Goal: Browse casually

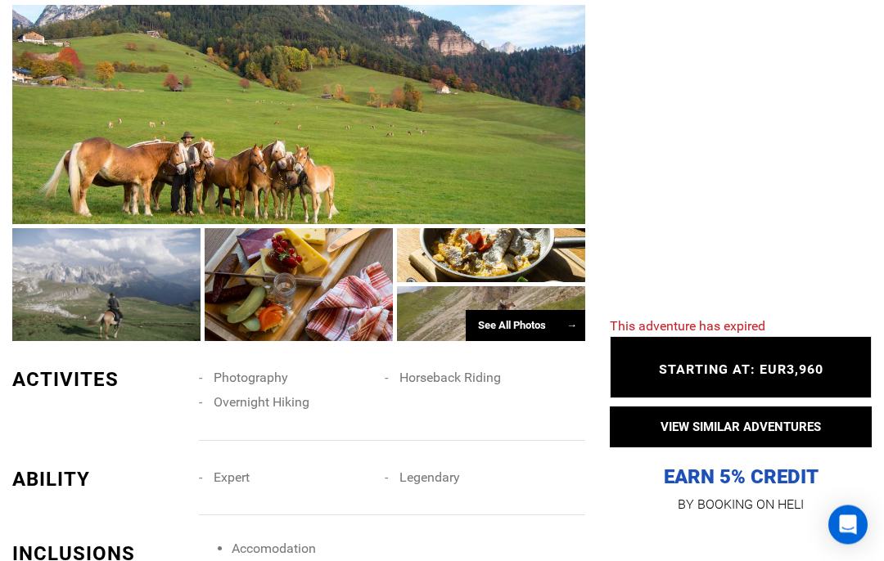
scroll to position [1033, 0]
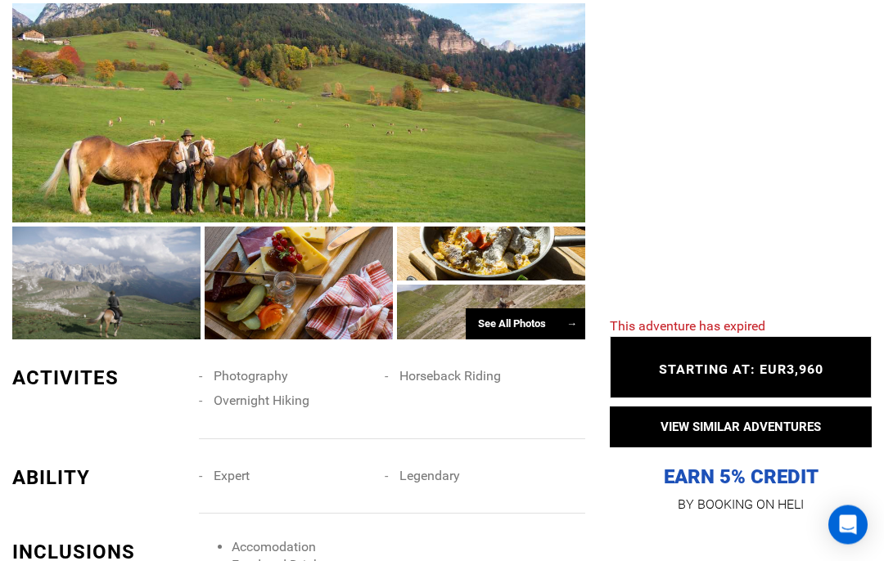
click at [335, 166] on div at bounding box center [298, 113] width 573 height 219
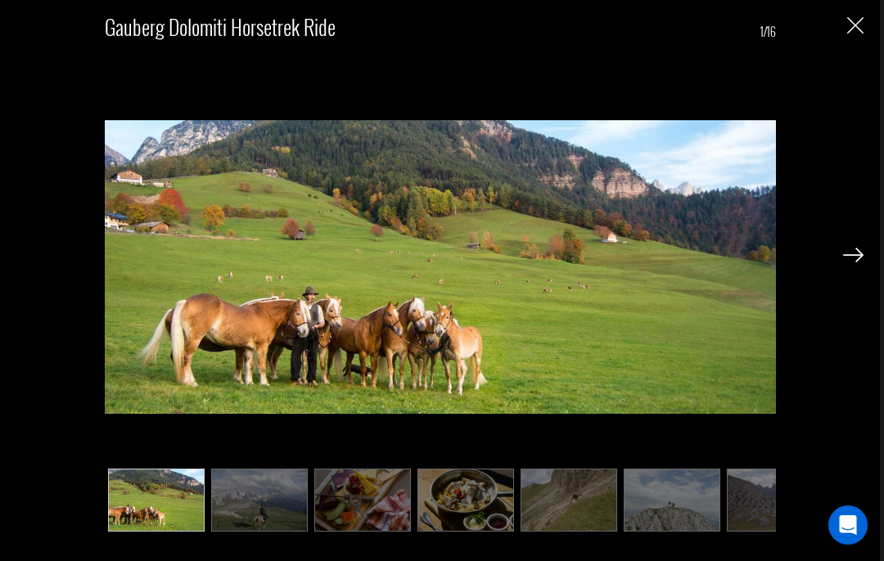
click at [852, 263] on img at bounding box center [853, 255] width 20 height 15
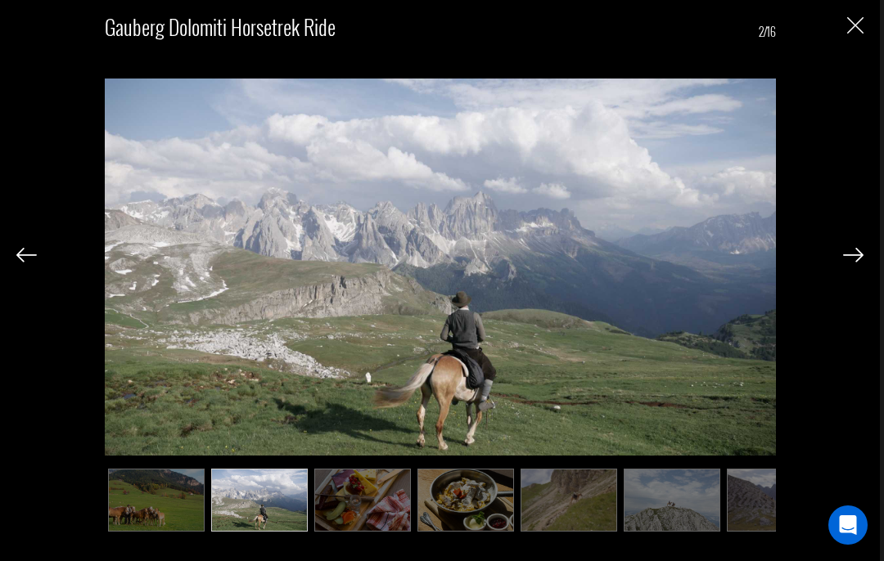
click at [850, 263] on img at bounding box center [853, 255] width 20 height 15
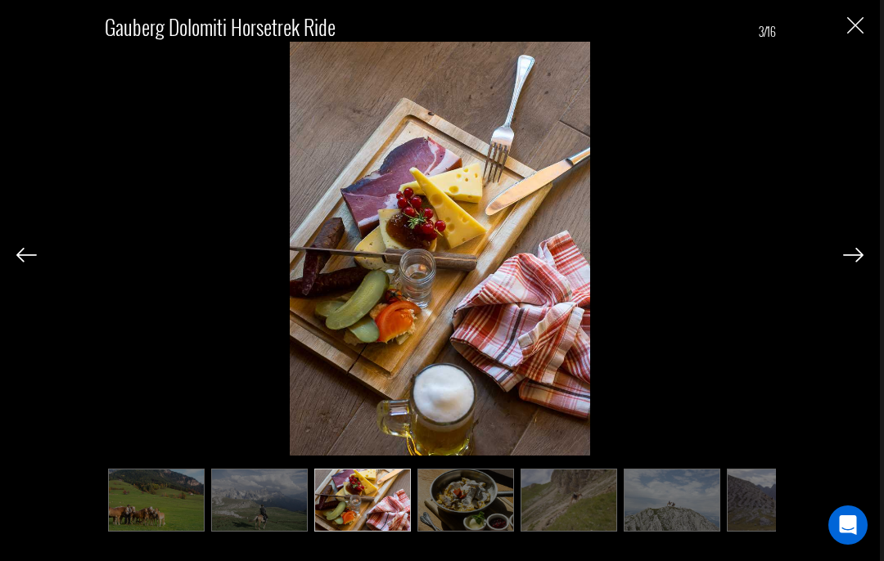
click at [854, 263] on img at bounding box center [853, 255] width 20 height 15
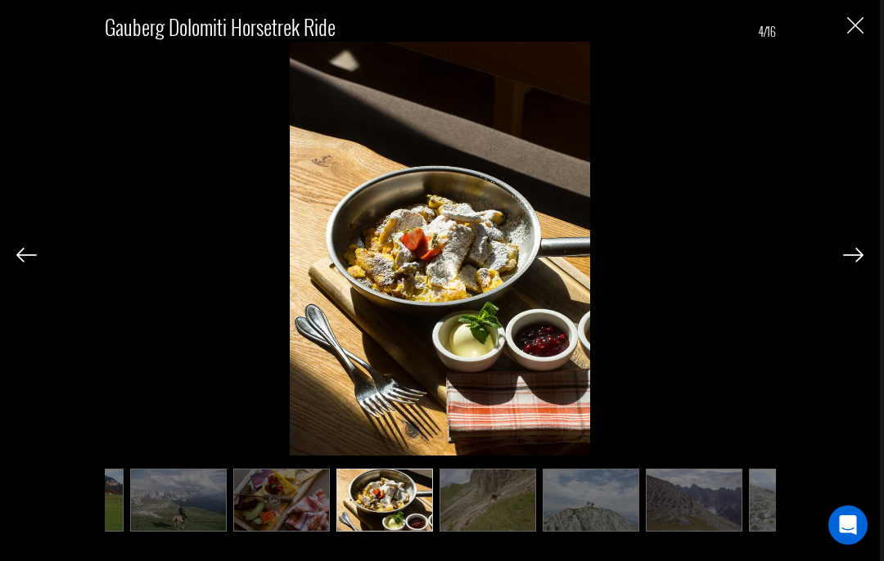
scroll to position [0, 82]
click at [853, 263] on img at bounding box center [853, 255] width 20 height 15
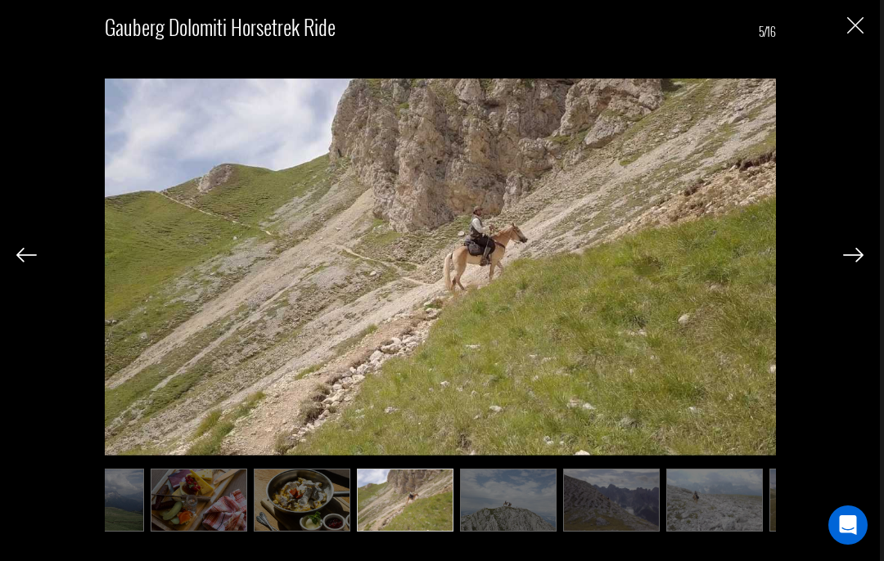
scroll to position [0, 164]
click at [856, 263] on img at bounding box center [853, 255] width 20 height 15
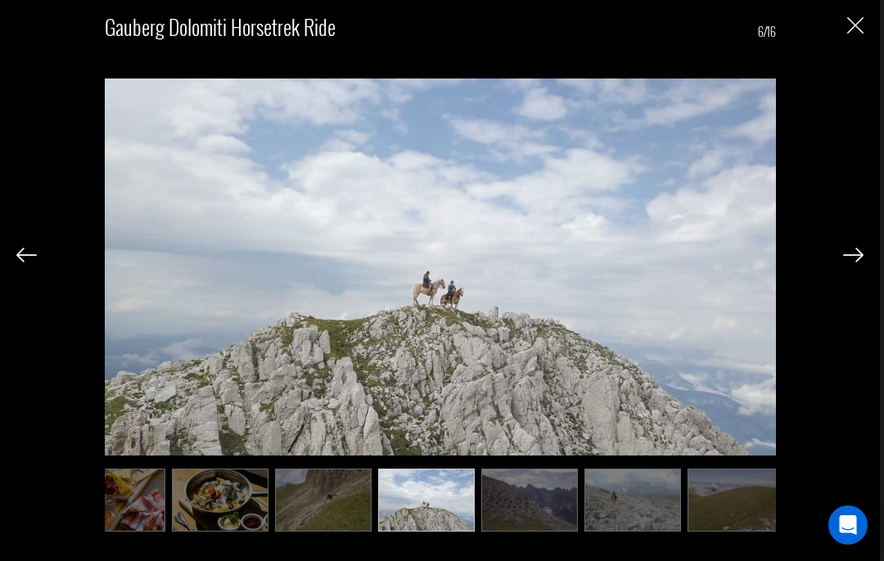
scroll to position [0, 245]
click at [852, 263] on img at bounding box center [853, 255] width 20 height 15
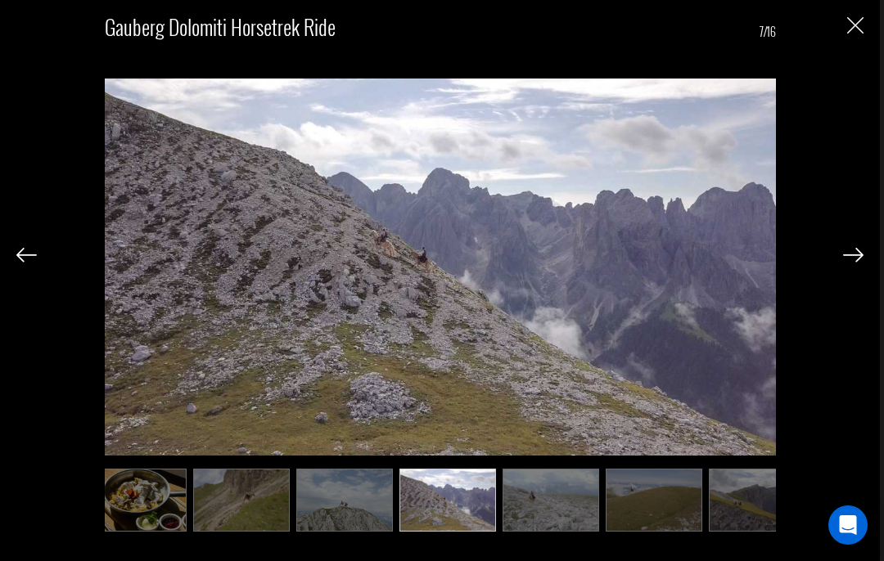
click at [852, 263] on img at bounding box center [853, 255] width 20 height 15
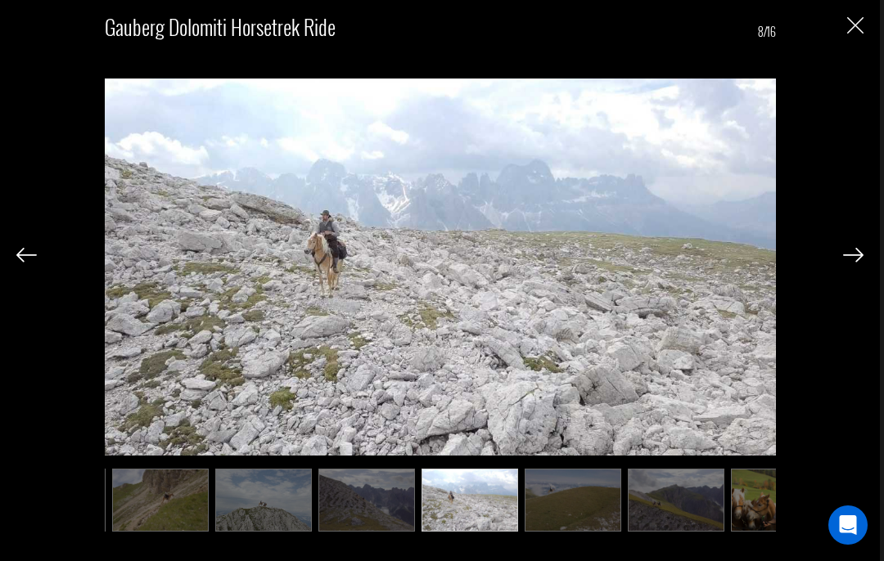
scroll to position [0, 409]
click at [856, 263] on img at bounding box center [853, 255] width 20 height 15
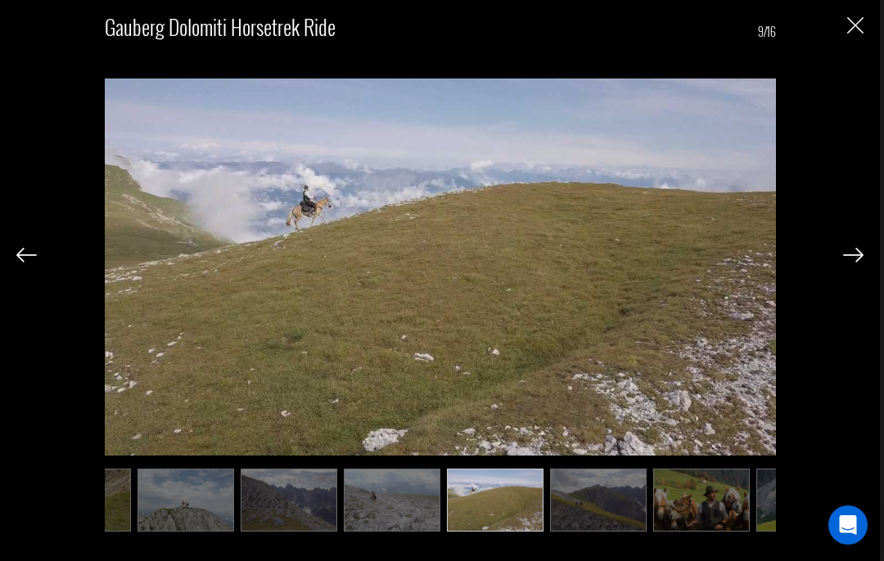
scroll to position [0, 491]
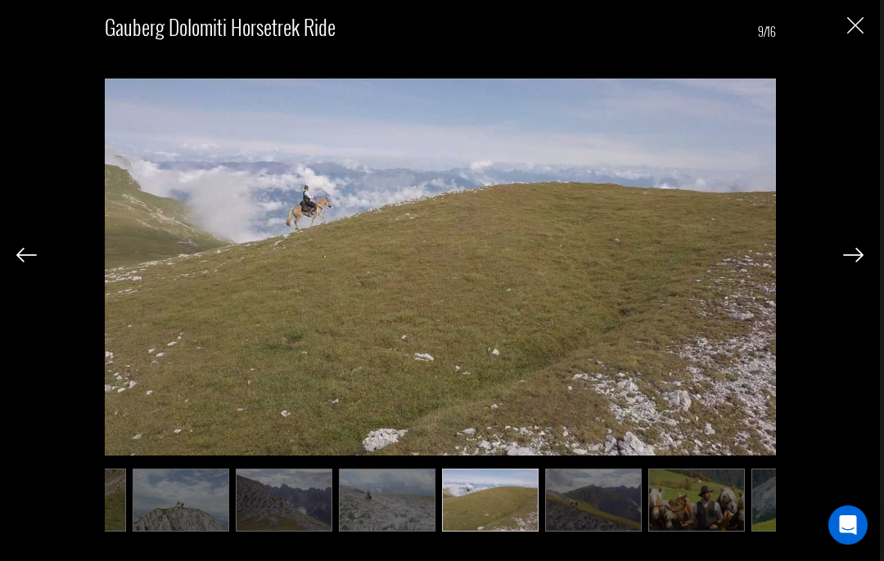
click at [847, 263] on img at bounding box center [853, 255] width 20 height 15
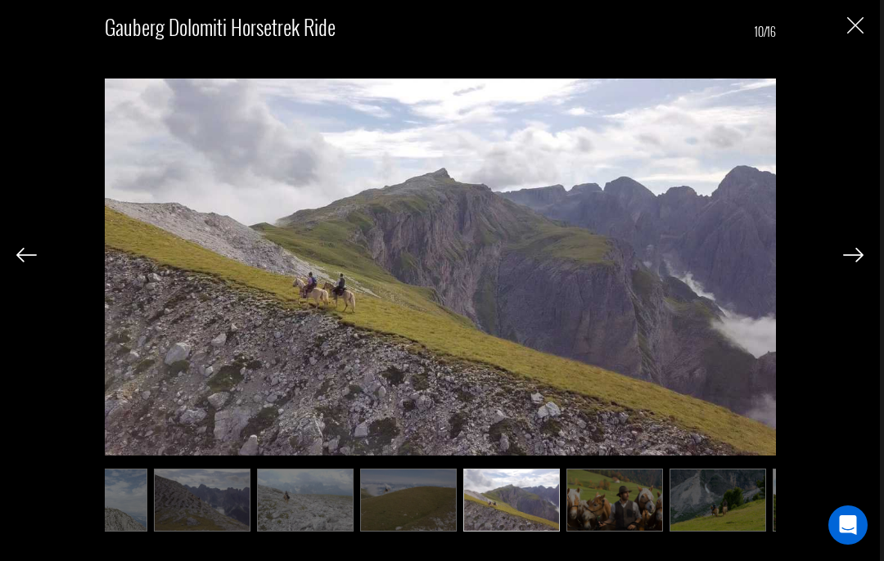
scroll to position [0, 573]
click at [855, 263] on img at bounding box center [853, 255] width 20 height 15
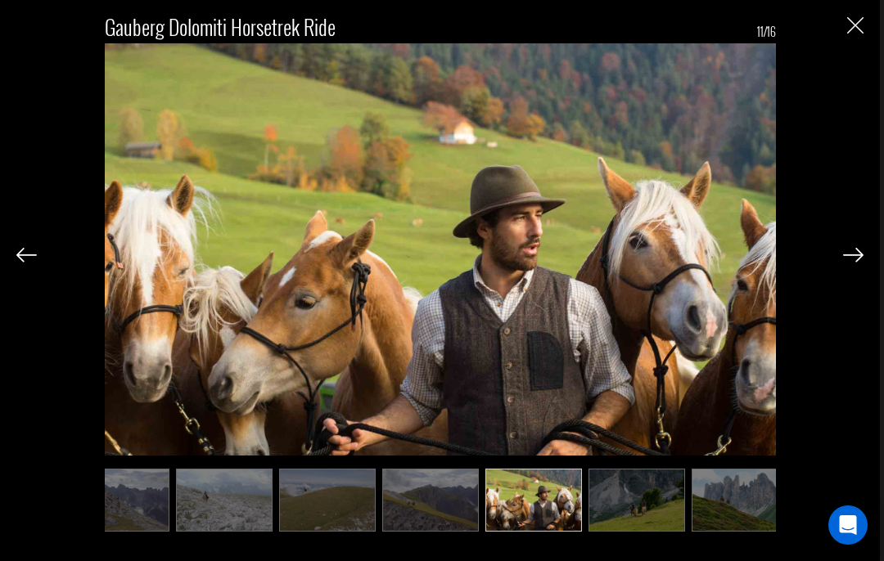
scroll to position [0, 655]
click at [858, 263] on img at bounding box center [853, 255] width 20 height 15
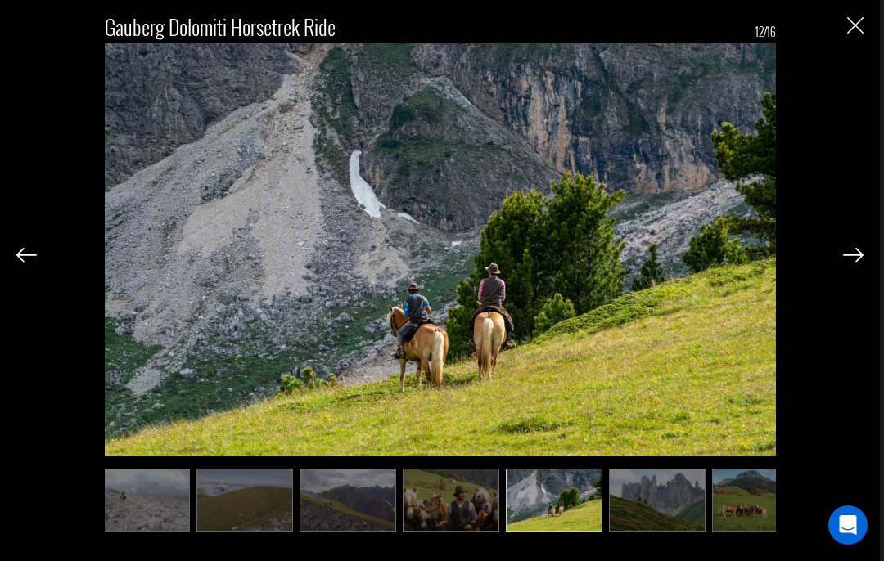
click at [855, 263] on img at bounding box center [853, 255] width 20 height 15
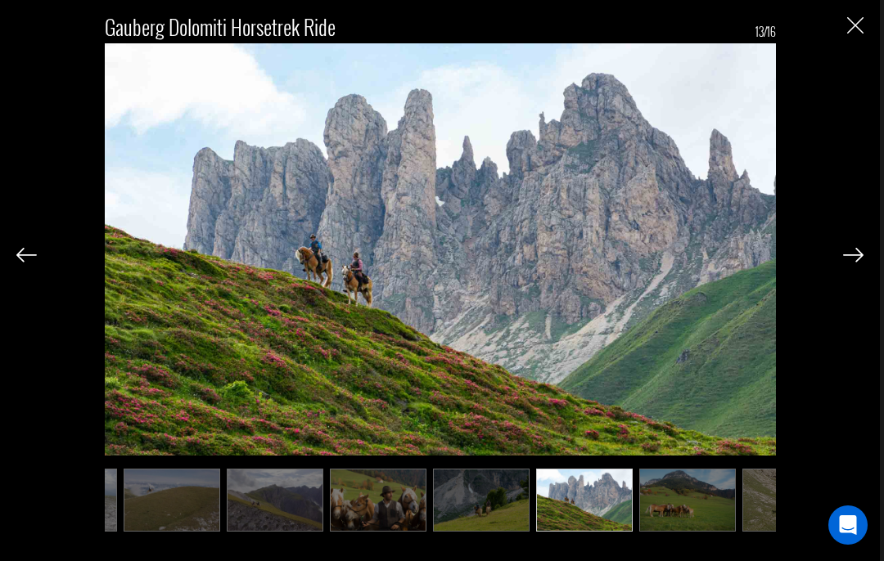
scroll to position [0, 818]
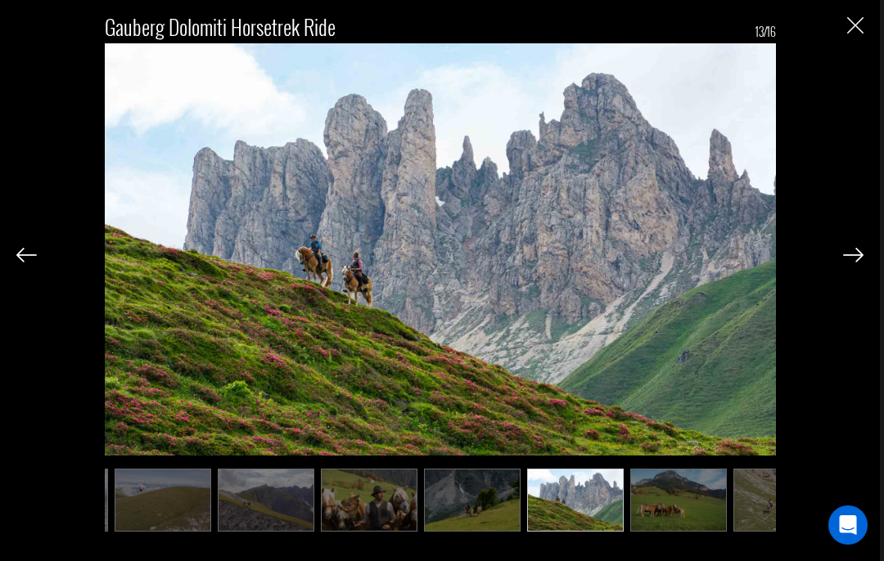
click at [857, 263] on img at bounding box center [853, 255] width 20 height 15
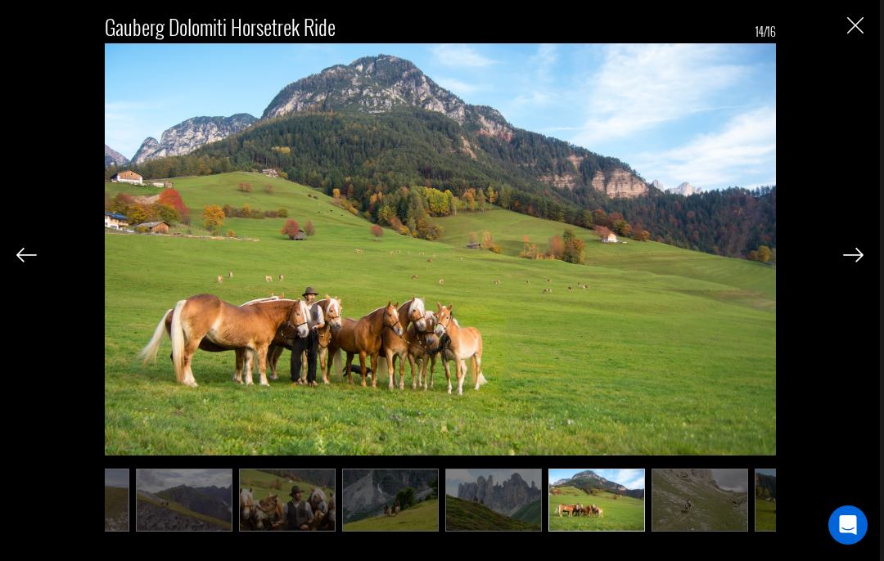
click at [849, 263] on img at bounding box center [853, 255] width 20 height 15
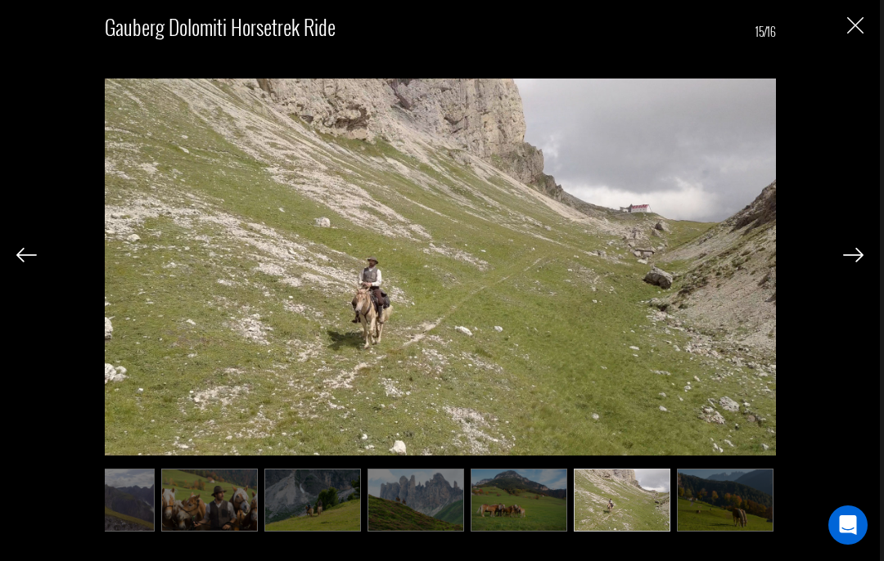
scroll to position [0, 979]
click at [854, 28] on img "Close" at bounding box center [855, 25] width 16 height 16
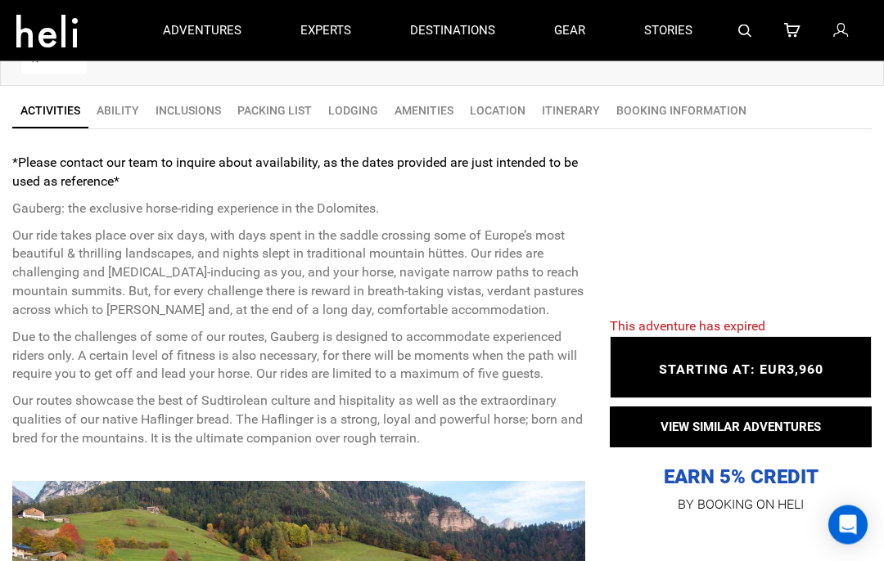
scroll to position [546, 0]
